Goal: Navigation & Orientation: Go to known website

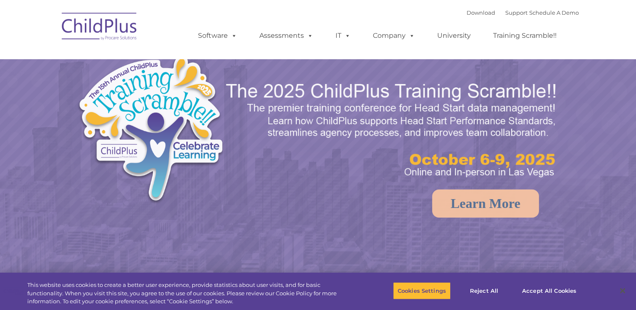
select select "MEDIUM"
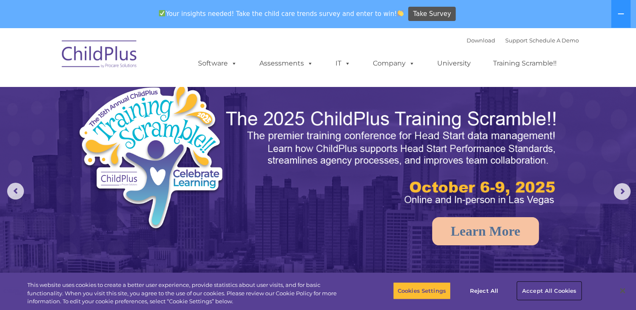
click at [562, 292] on button "Accept All Cookies" at bounding box center [550, 291] width 64 height 18
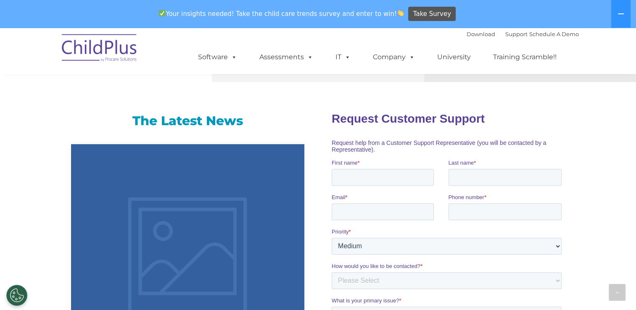
scroll to position [505, 0]
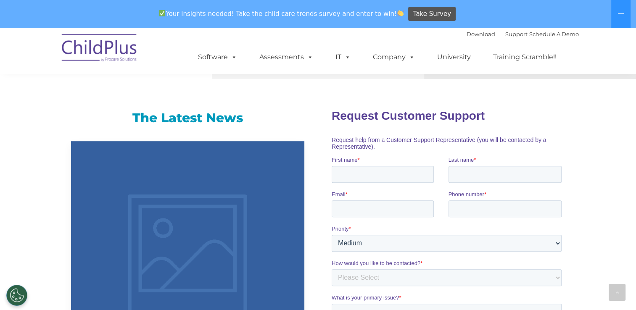
click at [87, 55] on img at bounding box center [100, 49] width 84 height 42
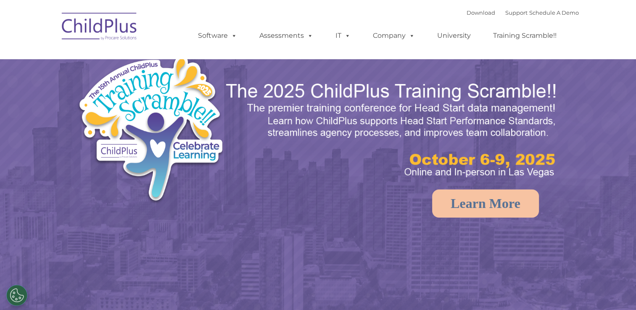
select select "MEDIUM"
